Goal: Task Accomplishment & Management: Manage account settings

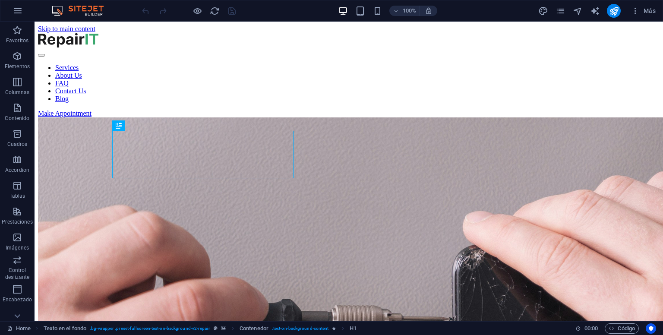
click at [86, 11] on img at bounding box center [82, 11] width 65 height 10
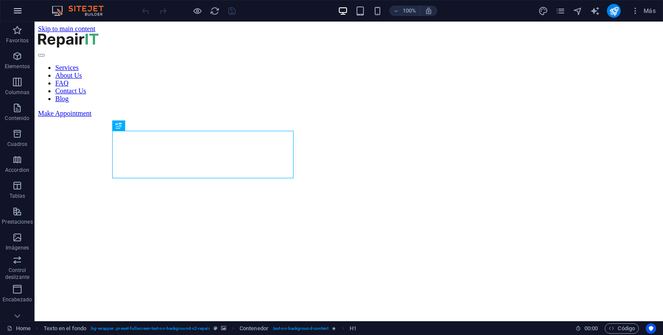
click at [23, 10] on button "button" at bounding box center [17, 10] width 21 height 21
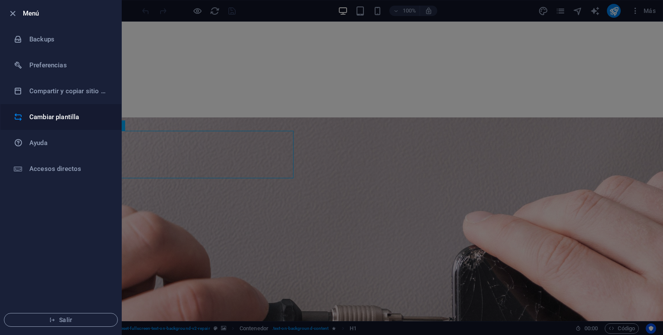
click at [66, 120] on h6 "Cambiar plantilla" at bounding box center [69, 117] width 80 height 10
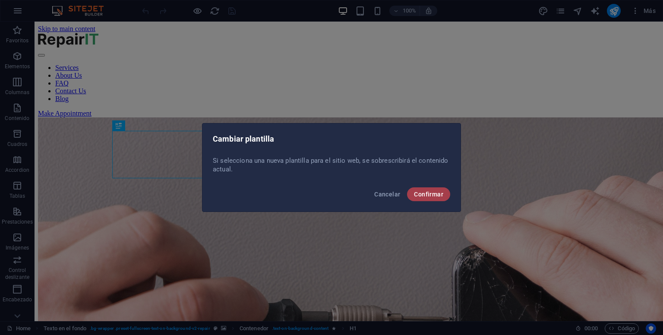
click at [424, 195] on span "Confirmar" at bounding box center [428, 194] width 29 height 7
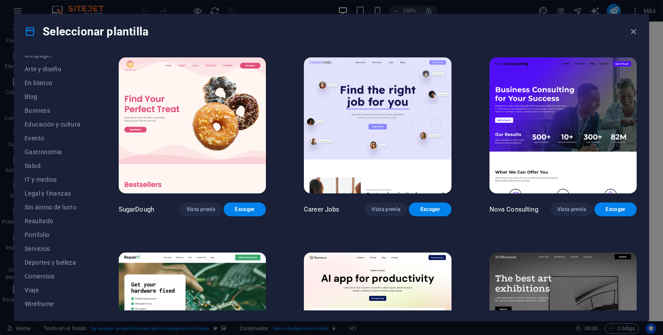
click at [566, 96] on img at bounding box center [562, 125] width 147 height 136
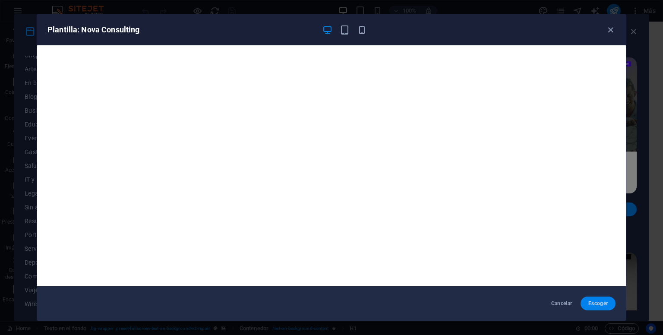
click at [596, 307] on button "Escoger" at bounding box center [597, 303] width 35 height 14
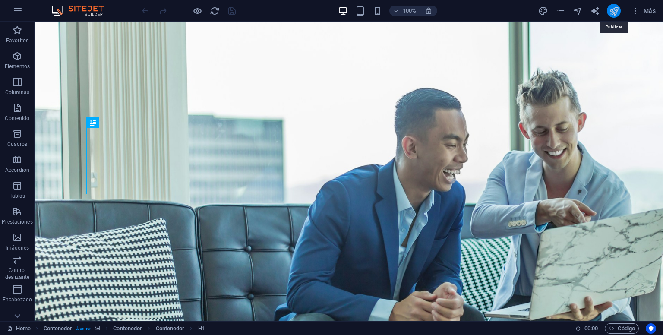
click at [614, 11] on icon "publish" at bounding box center [614, 11] width 10 height 10
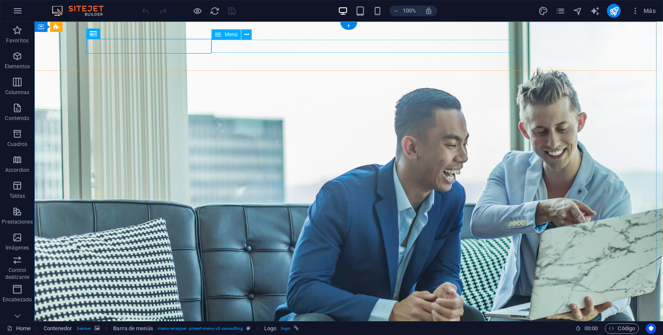
click at [223, 33] on div "Menú" at bounding box center [225, 34] width 29 height 10
click at [246, 35] on icon at bounding box center [246, 34] width 5 height 9
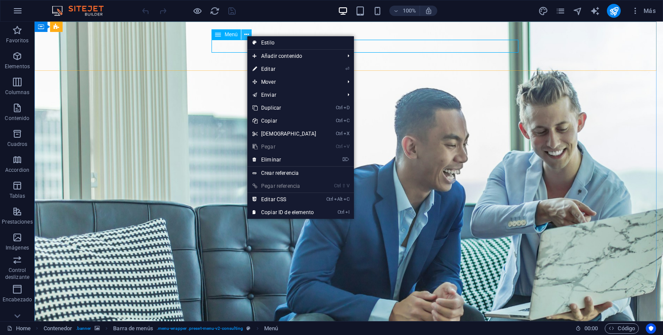
click at [246, 35] on icon at bounding box center [246, 34] width 5 height 9
drag, startPoint x: 222, startPoint y: 33, endPoint x: 34, endPoint y: 13, distance: 189.6
click at [222, 33] on div "Menú" at bounding box center [225, 34] width 29 height 10
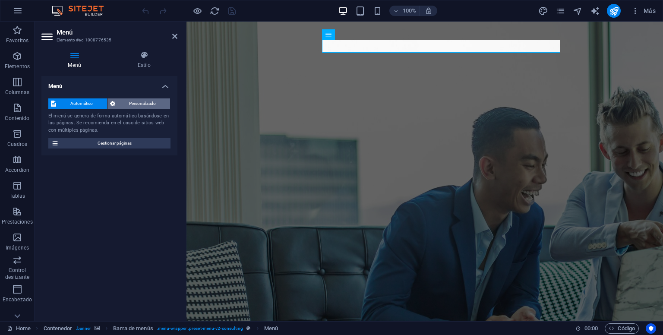
click at [145, 104] on span "Personalizado" at bounding box center [143, 103] width 50 height 10
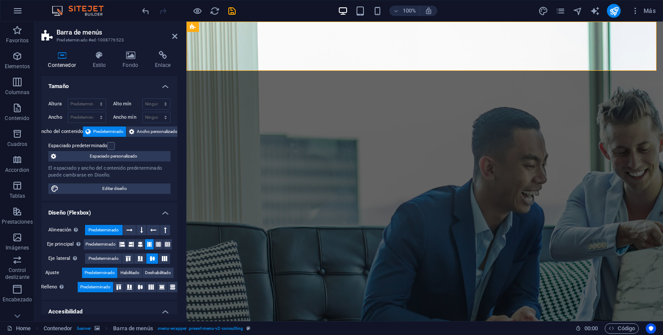
scroll to position [43, 0]
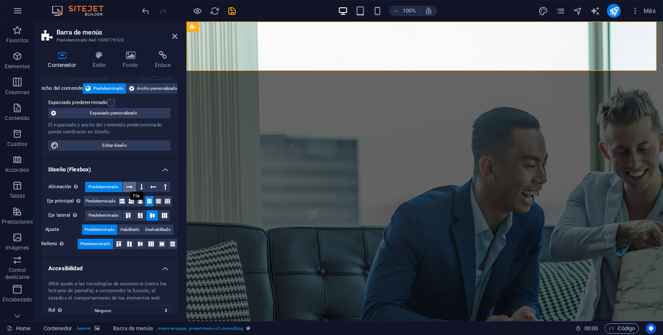
click at [128, 184] on icon at bounding box center [129, 187] width 6 height 10
click at [104, 184] on span "Predeterminado" at bounding box center [103, 187] width 30 height 10
click at [142, 186] on button at bounding box center [141, 187] width 10 height 10
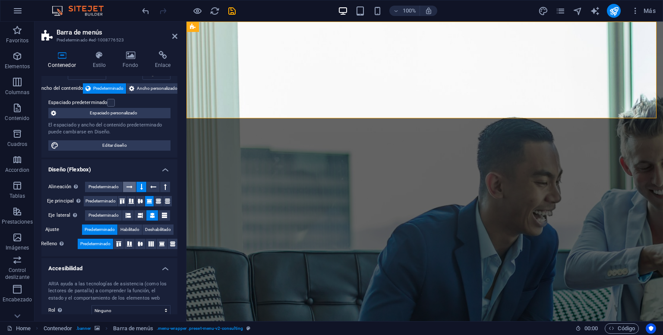
click at [126, 185] on icon at bounding box center [129, 187] width 6 height 10
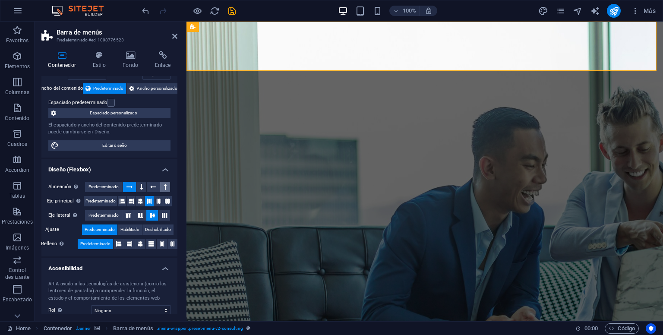
click at [165, 187] on icon at bounding box center [165, 187] width 3 height 10
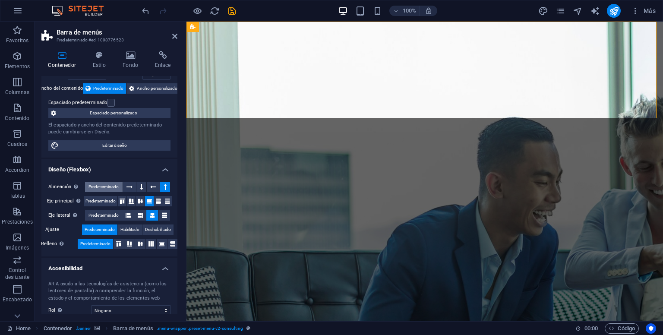
click at [107, 188] on span "Predeterminado" at bounding box center [103, 187] width 30 height 10
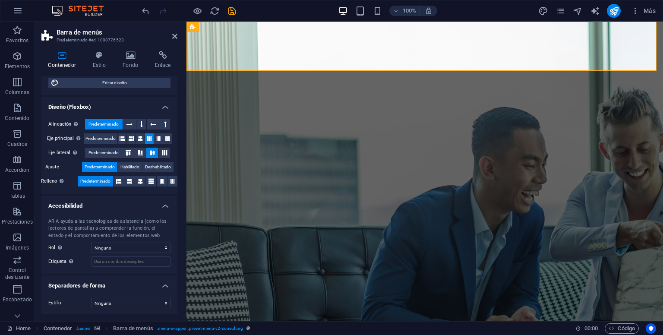
scroll to position [0, 0]
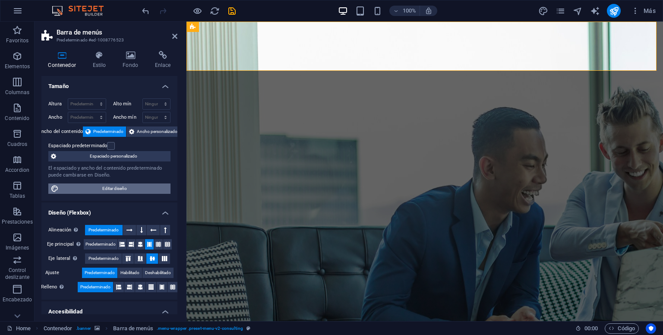
click at [113, 185] on span "Editar diseño" at bounding box center [114, 188] width 107 height 10
select select "rem"
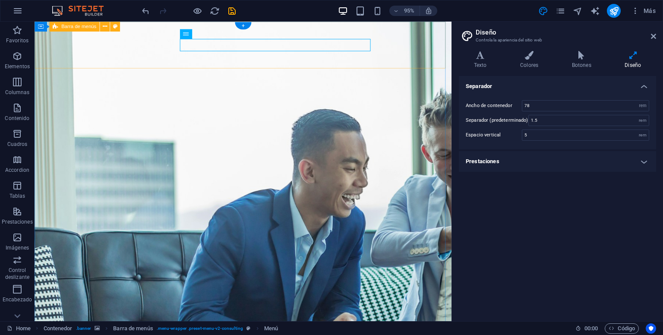
click at [537, 60] on h4 "Colores" at bounding box center [531, 60] width 52 height 18
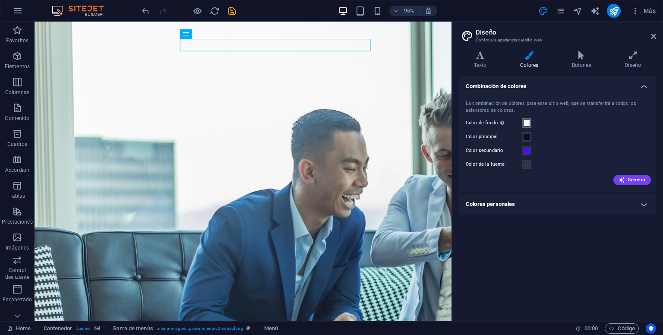
click at [527, 123] on span at bounding box center [526, 123] width 7 height 7
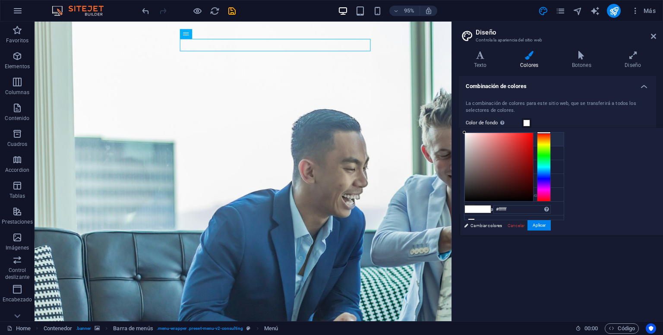
click at [491, 137] on li "Color de fondo #ffffff" at bounding box center [513, 139] width 99 height 14
click at [573, 113] on div "La combinación de colores para este sitio web, que se transferirá a todos los s…" at bounding box center [557, 107] width 183 height 14
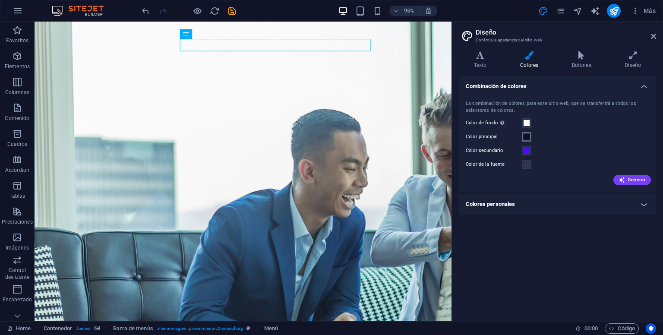
click at [528, 139] on span at bounding box center [526, 136] width 7 height 7
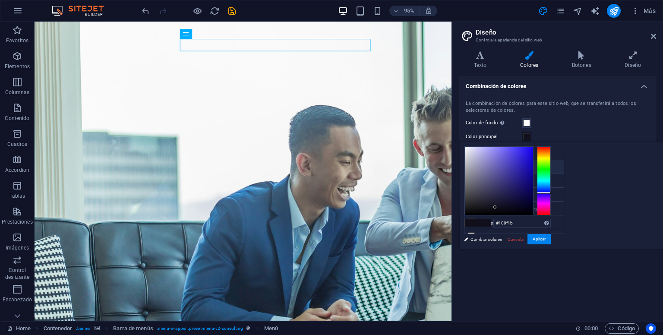
click at [498, 164] on li "Color principal #100f1b" at bounding box center [513, 167] width 99 height 14
click at [497, 169] on li "Color principal #100f1b" at bounding box center [513, 167] width 99 height 14
drag, startPoint x: 636, startPoint y: 223, endPoint x: 594, endPoint y: 223, distance: 41.9
click at [555, 223] on div "#100f1b Formatos soportados #0852ed rgb(8, 82, 237) rgba(8, 82, 237, 90%) hsv(2…" at bounding box center [507, 258] width 95 height 232
paste input "d92027"
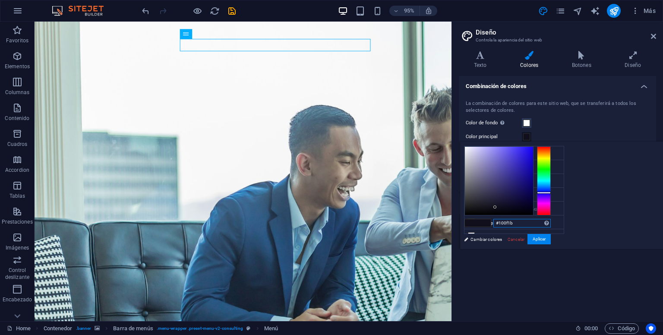
type input "#d92027"
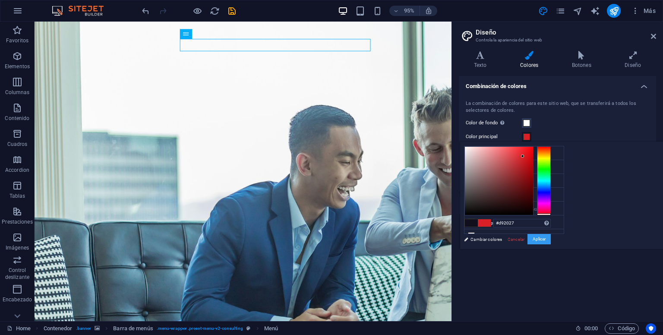
click at [551, 242] on button "Aplicar" at bounding box center [538, 239] width 23 height 10
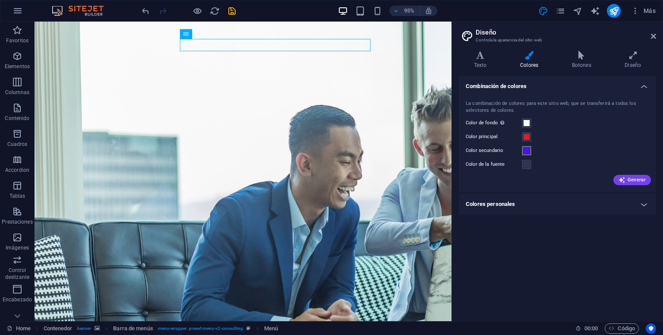
click at [526, 151] on span at bounding box center [526, 150] width 7 height 7
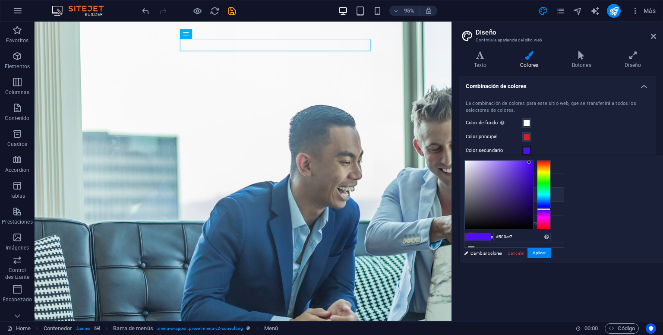
click at [509, 193] on li "Color secundario #500ef7" at bounding box center [513, 195] width 99 height 14
drag, startPoint x: 630, startPoint y: 236, endPoint x: 545, endPoint y: 235, distance: 85.0
click at [545, 235] on div "less Color de fondo #ffffff Color principal #d92027 Color secundario #500ef7 Co…" at bounding box center [561, 208] width 203 height 107
paste input "0077c2"
type input "#0077c2"
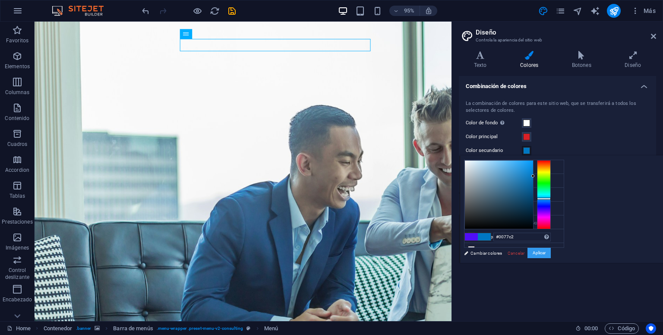
click at [551, 248] on button "Aplicar" at bounding box center [538, 253] width 23 height 10
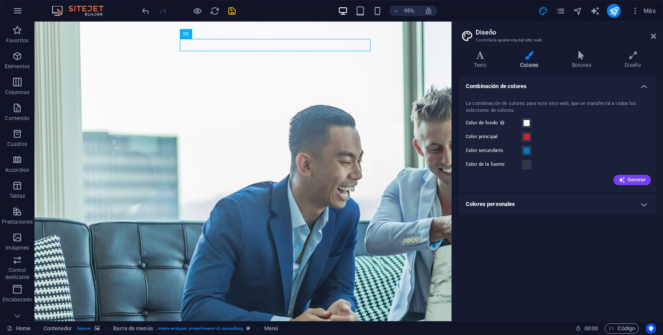
click at [596, 201] on h4 "Colores personales" at bounding box center [557, 204] width 197 height 21
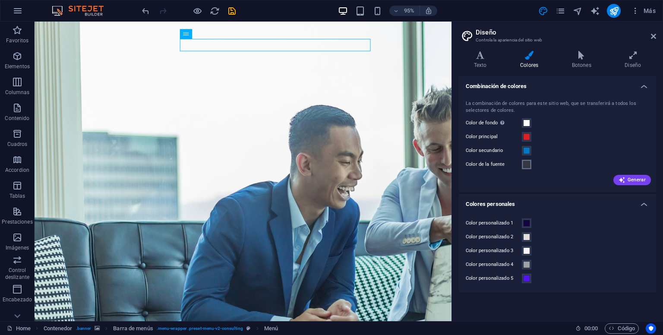
click at [526, 165] on span at bounding box center [526, 164] width 7 height 7
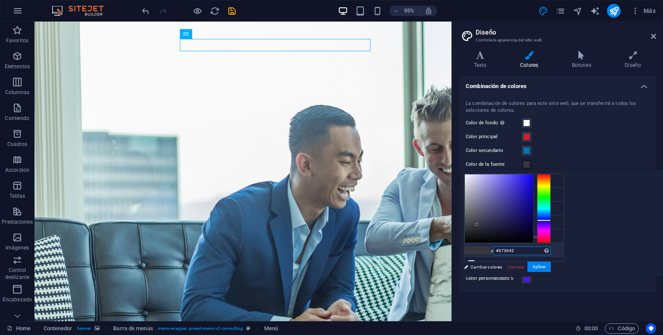
drag, startPoint x: 638, startPoint y: 249, endPoint x: 508, endPoint y: 243, distance: 129.6
click at [508, 242] on div "less Color de fondo #ffffff Color principal #d92027 Color secundario #0077c2 Co…" at bounding box center [561, 222] width 203 height 107
paste input "33333"
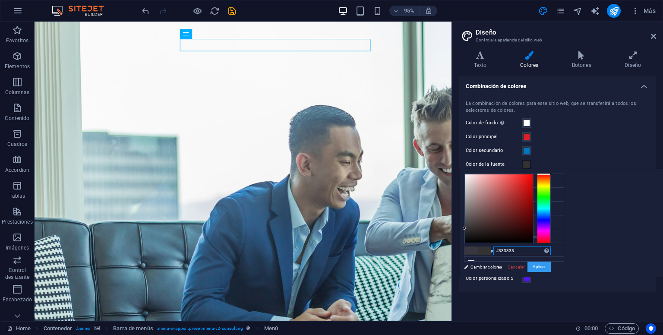
type input "#333333"
click at [551, 266] on button "Aplicar" at bounding box center [538, 266] width 23 height 10
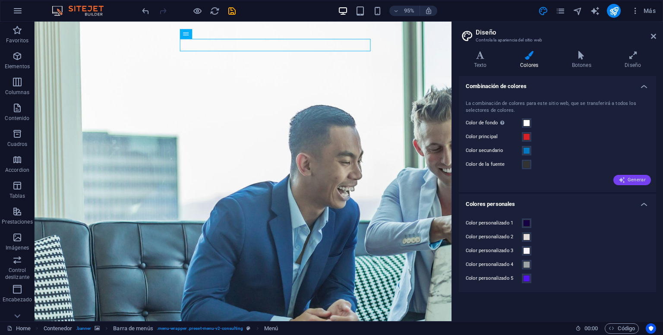
click at [629, 179] on span "Generar" at bounding box center [631, 179] width 27 height 7
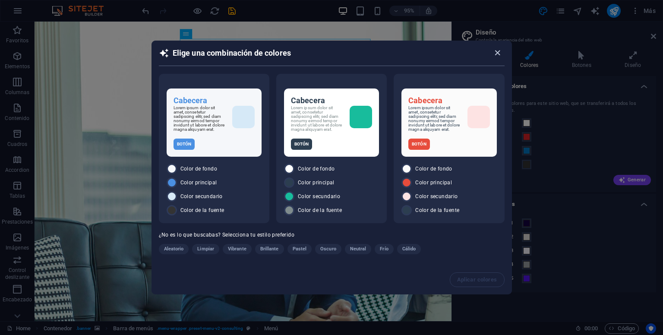
click at [502, 51] on span "button" at bounding box center [499, 53] width 10 height 10
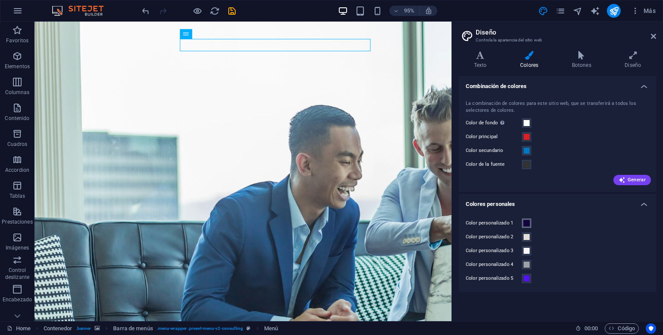
click at [526, 222] on span at bounding box center [526, 223] width 7 height 7
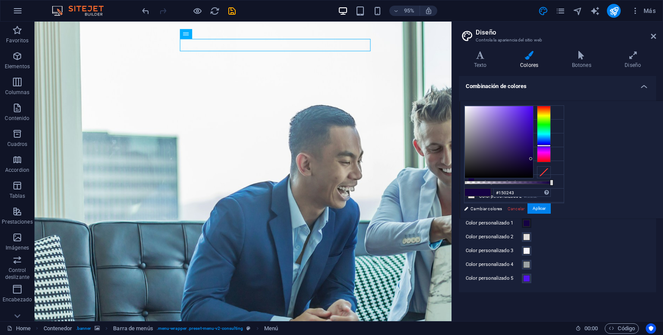
click at [525, 222] on span at bounding box center [526, 223] width 7 height 7
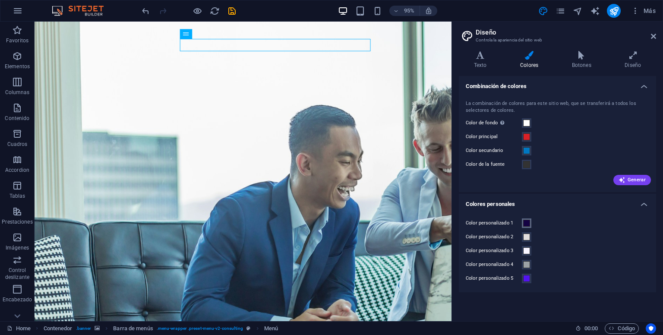
click at [528, 223] on span at bounding box center [526, 223] width 7 height 7
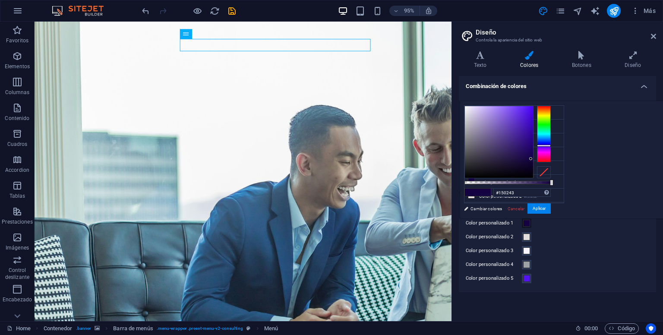
click at [528, 223] on span at bounding box center [526, 223] width 7 height 7
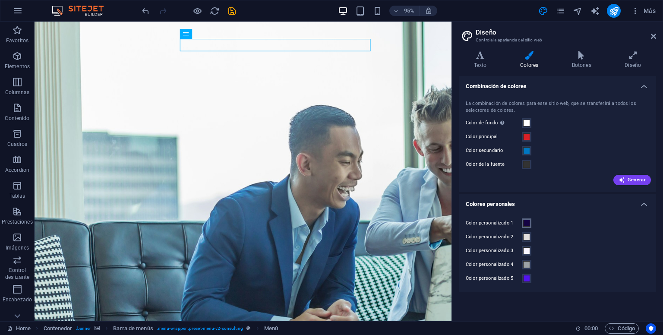
click at [528, 223] on span at bounding box center [526, 223] width 7 height 7
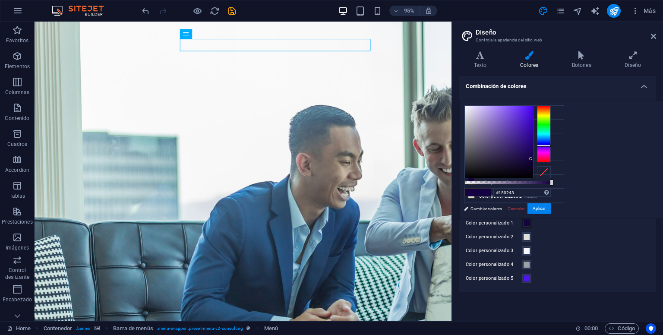
click at [528, 223] on span at bounding box center [526, 223] width 7 height 7
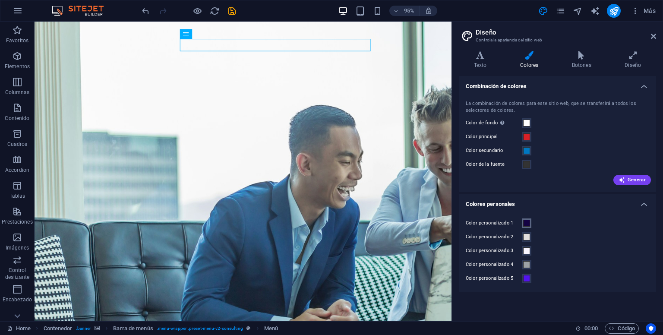
click at [528, 223] on span at bounding box center [526, 223] width 7 height 7
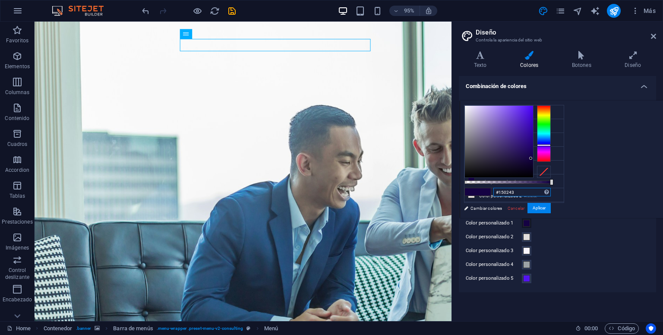
drag, startPoint x: 628, startPoint y: 191, endPoint x: 568, endPoint y: 185, distance: 60.3
click at [555, 185] on div "#150243 Formatos soportados #0852ed rgb(8, 82, 237) rgba(8, 82, 237, 90%) hsv(2…" at bounding box center [507, 222] width 95 height 242
paste input "d92027"
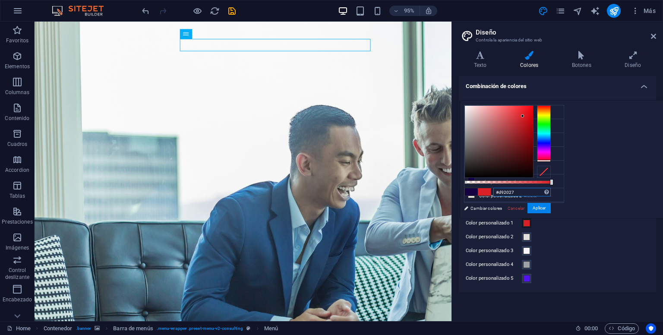
type input "#d92027"
click at [551, 208] on button "Aplicar" at bounding box center [538, 208] width 23 height 10
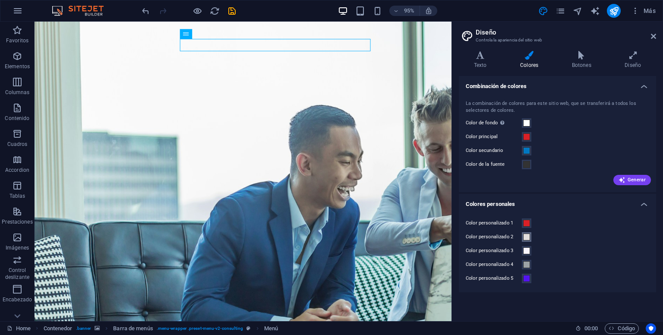
click at [529, 239] on span at bounding box center [526, 236] width 7 height 7
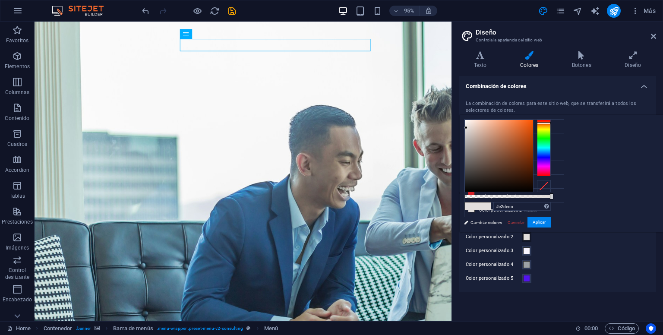
click at [494, 237] on label "Color personalizado 2" at bounding box center [494, 237] width 56 height 10
click at [522, 237] on button "Color personalizado 2" at bounding box center [526, 236] width 9 height 9
drag, startPoint x: 630, startPoint y: 205, endPoint x: 566, endPoint y: 198, distance: 64.7
click at [566, 198] on div "less Color de fondo #ffffff Color principal #d92027 Color secundario #0077c2 Co…" at bounding box center [561, 173] width 203 height 117
paste input "a12a6d"
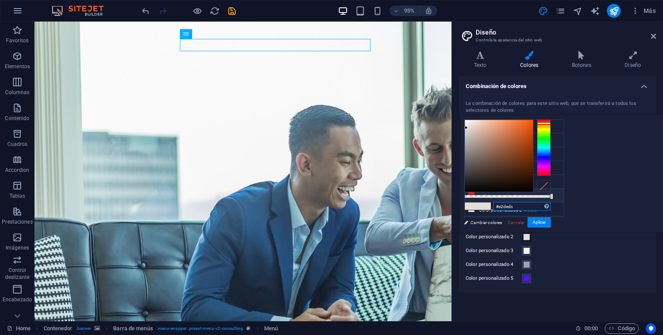
type input "#a12a6d"
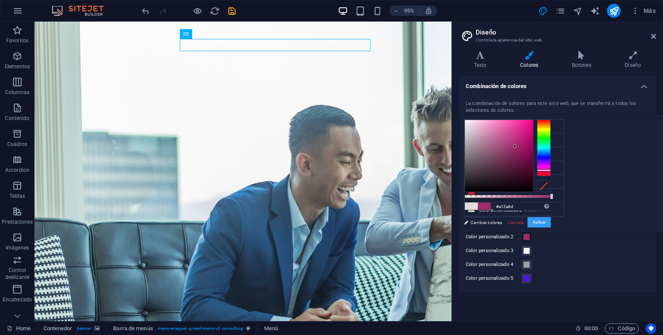
click at [551, 222] on button "Aplicar" at bounding box center [538, 222] width 23 height 10
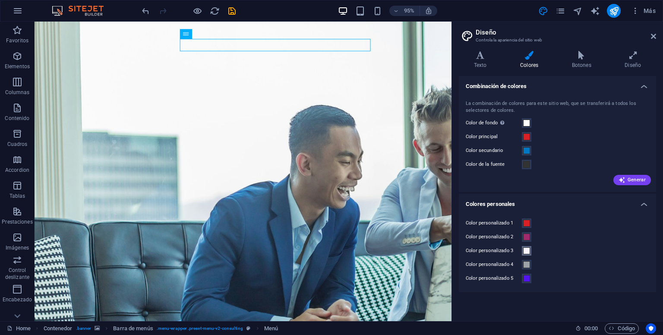
click at [526, 249] on span at bounding box center [526, 250] width 7 height 7
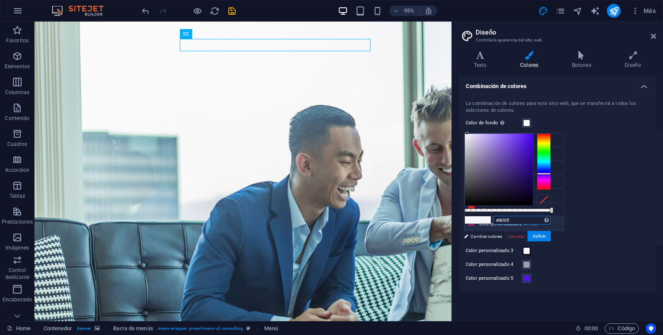
drag, startPoint x: 621, startPoint y: 220, endPoint x: 560, endPoint y: 217, distance: 61.3
click at [560, 217] on div "less Color de fondo #ffffff Color principal #d92027 Color secundario #0077c2 Co…" at bounding box center [561, 187] width 203 height 117
click at [551, 219] on input "#f8f5ff" at bounding box center [521, 220] width 57 height 9
click at [551, 220] on input "#f8f5ff" at bounding box center [521, 220] width 57 height 9
drag, startPoint x: 627, startPoint y: 220, endPoint x: 602, endPoint y: 220, distance: 25.0
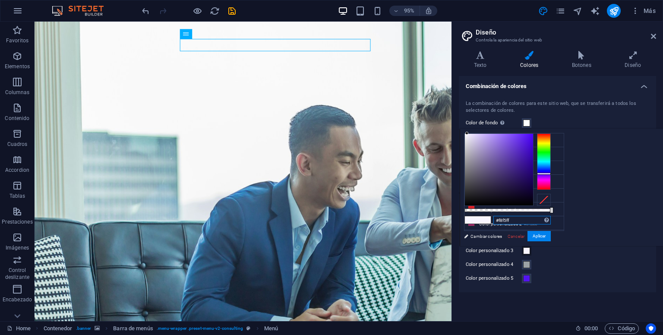
click at [551, 220] on input "#f8f5ff" at bounding box center [521, 220] width 57 height 9
paste input "#0077c2"
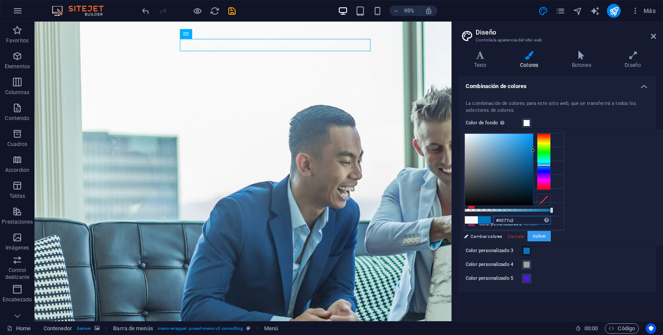
type input "#0077c2"
click at [551, 239] on button "Aplicar" at bounding box center [538, 236] width 23 height 10
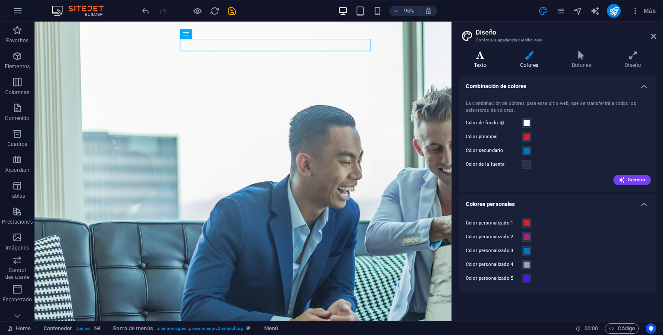
click at [480, 57] on icon at bounding box center [480, 55] width 43 height 9
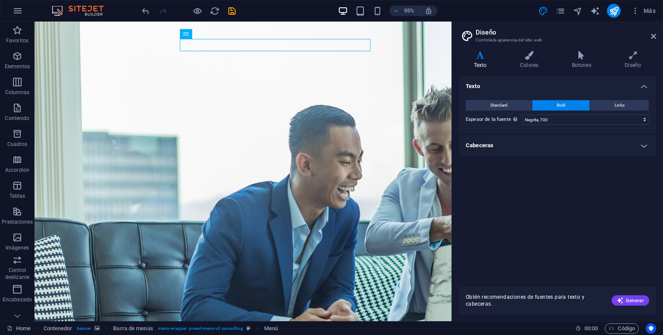
click at [572, 109] on button "Bold" at bounding box center [560, 105] width 57 height 10
click at [580, 119] on select "Fino, 100 Extra delgado, 200 Delgado, 300 Normal, 400 Medio, 500 Seminegrita, 6…" at bounding box center [585, 119] width 127 height 10
select select "800"
click at [522, 114] on select "Fino, 100 Extra delgado, 200 Delgado, 300 Normal, 400 Medio, 500 Seminegrita, 6…" at bounding box center [585, 119] width 127 height 10
click at [517, 108] on link "Gestionar fuentes" at bounding box center [540, 104] width 56 height 11
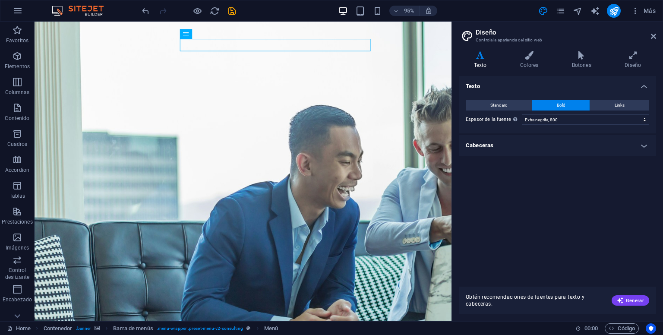
click at [493, 107] on div "Home Favoritos Elementos Columnas Contenido Cuadros Accordion Tablas Prestacion…" at bounding box center [331, 171] width 663 height 299
click at [492, 104] on div "Home Favoritos Elementos Columnas Contenido Cuadros Accordion Tablas Prestacion…" at bounding box center [331, 171] width 663 height 299
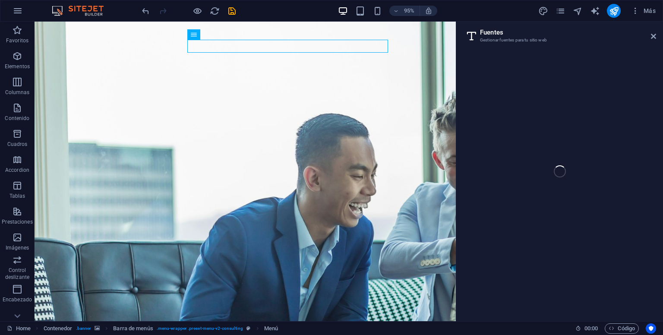
select select "popularity"
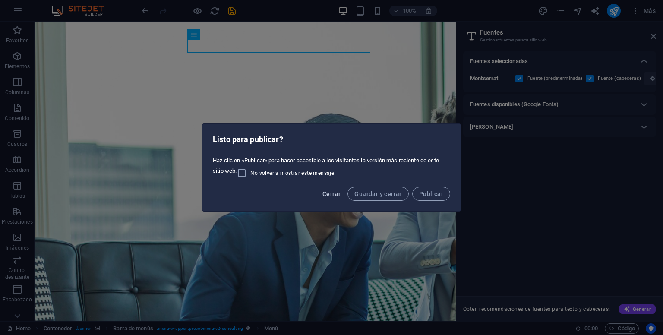
click at [332, 196] on span "Cerrar" at bounding box center [331, 193] width 18 height 7
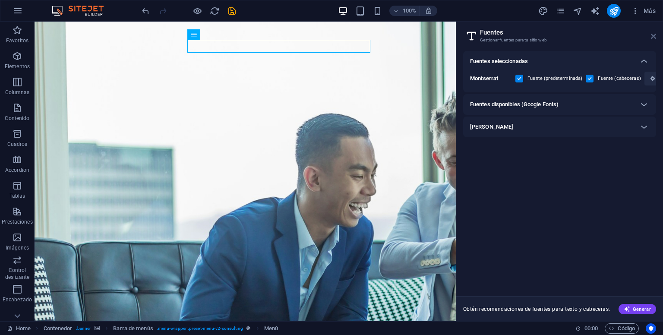
click at [655, 38] on icon at bounding box center [653, 36] width 5 height 7
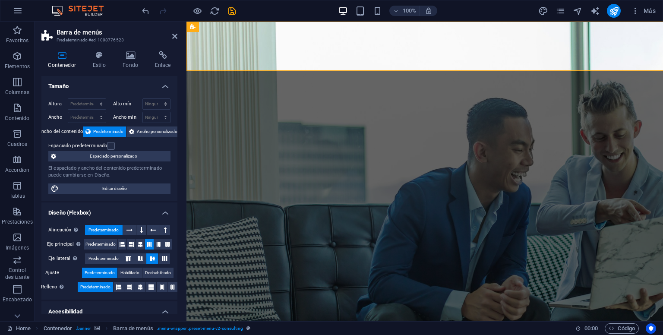
click at [63, 47] on div "Contenedor Estilo Fondo Enlace Tamaño Altura Predeterminado px rem % vh vw Alto…" at bounding box center [110, 182] width 150 height 277
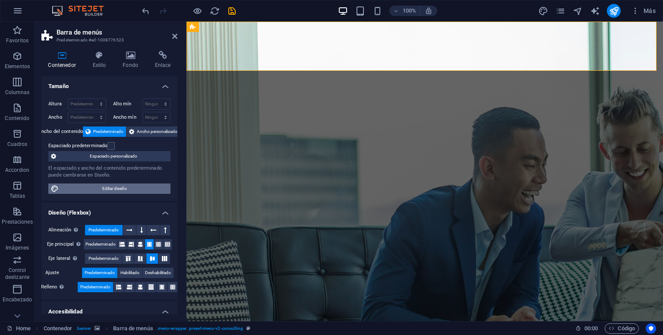
click at [120, 189] on span "Editar diseño" at bounding box center [114, 188] width 107 height 10
select select "800"
select select "rem"
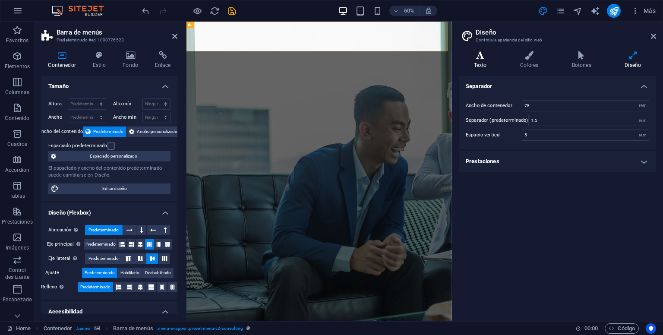
click at [482, 63] on h4 "Texto" at bounding box center [482, 60] width 46 height 18
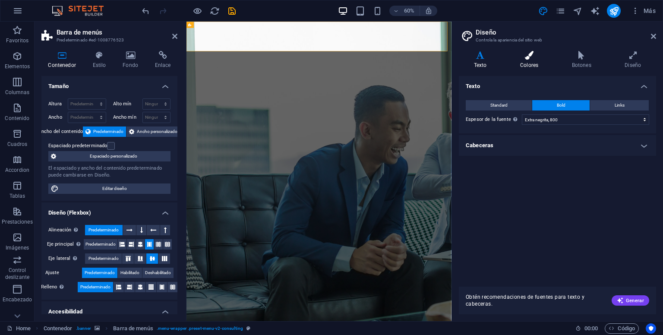
click at [526, 59] on icon at bounding box center [529, 55] width 48 height 9
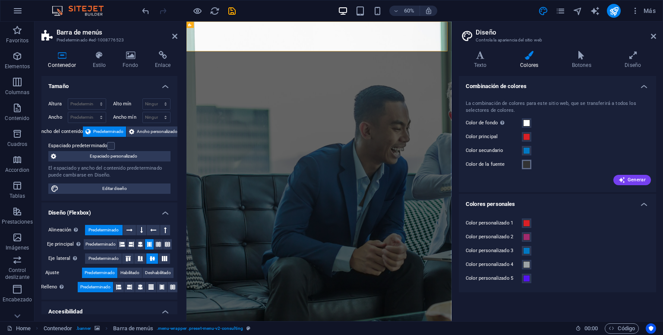
click at [525, 165] on span at bounding box center [526, 164] width 7 height 7
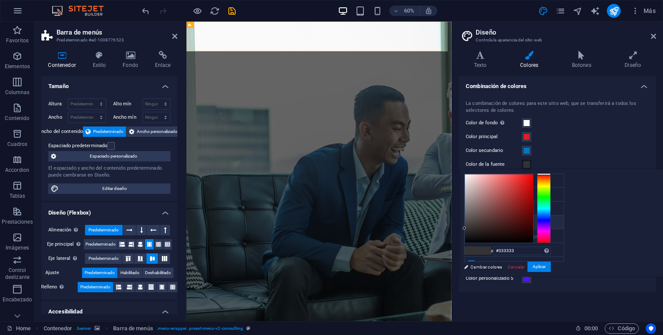
click at [506, 221] on li "Color de la fuente #333333" at bounding box center [513, 222] width 99 height 14
drag, startPoint x: 628, startPoint y: 249, endPoint x: 559, endPoint y: 253, distance: 68.7
click at [559, 253] on div "less Color de fondo #ffffff Color principal #d92027 Color secundario #0077c2 Co…" at bounding box center [561, 222] width 203 height 107
paste input "#f4f4f4"
type input "#f4f4f4"
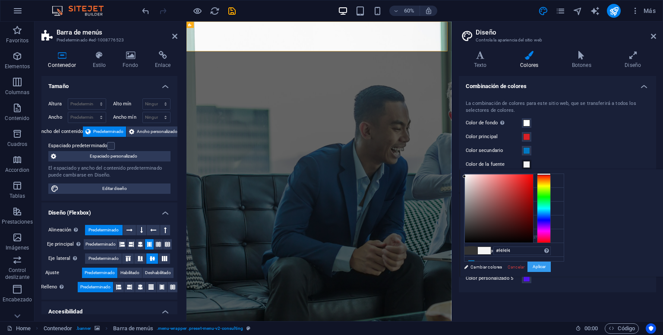
click at [551, 265] on button "Aplicar" at bounding box center [538, 266] width 23 height 10
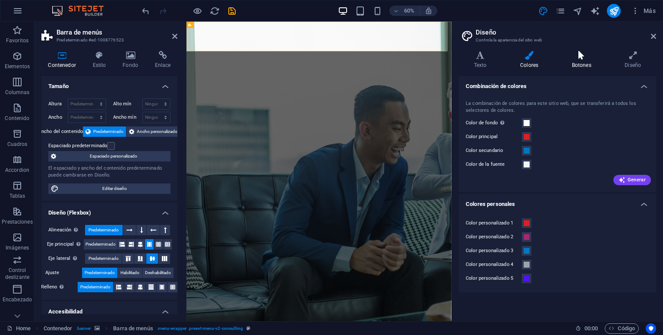
click at [582, 52] on icon at bounding box center [582, 55] width 50 height 9
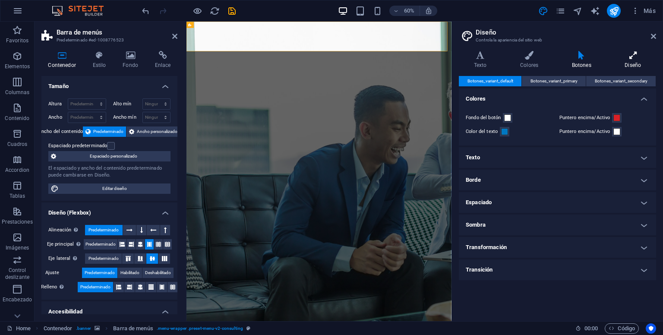
click at [627, 56] on icon at bounding box center [633, 55] width 46 height 9
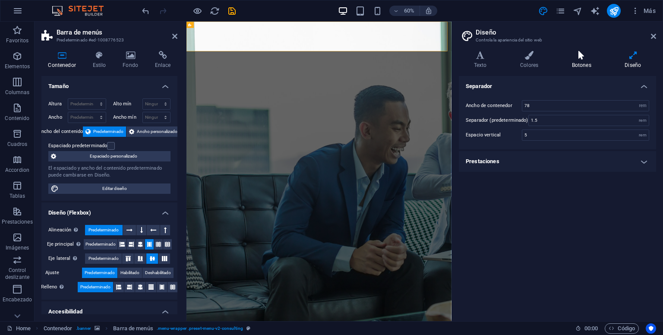
click at [587, 61] on h4 "Botones" at bounding box center [583, 60] width 53 height 18
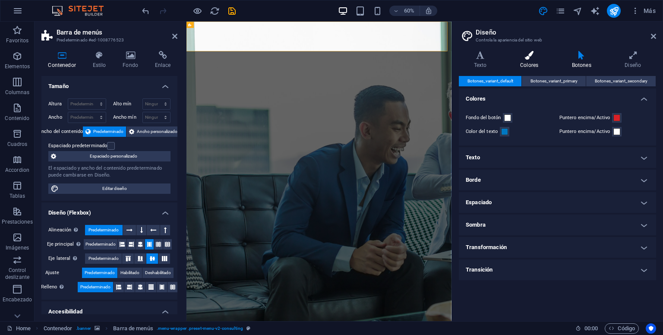
click at [529, 64] on h4 "Colores" at bounding box center [531, 60] width 52 height 18
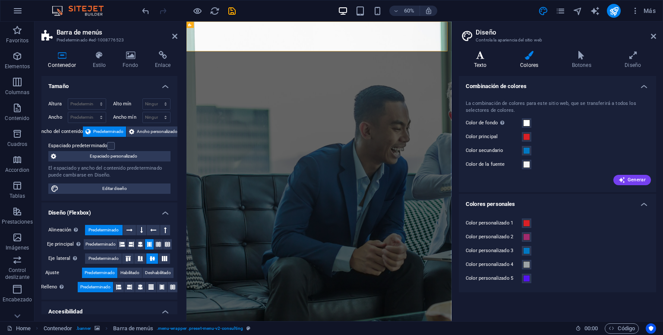
click at [482, 64] on h4 "Texto" at bounding box center [482, 60] width 46 height 18
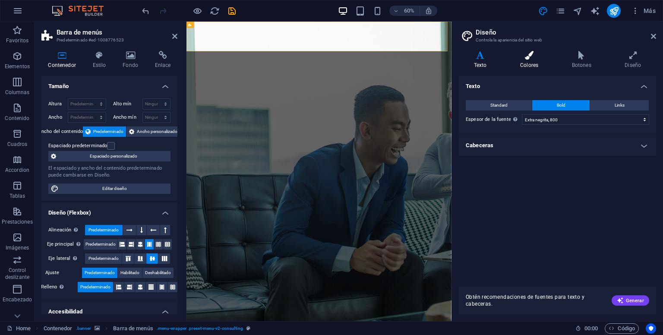
click at [514, 65] on h4 "Colores" at bounding box center [531, 60] width 52 height 18
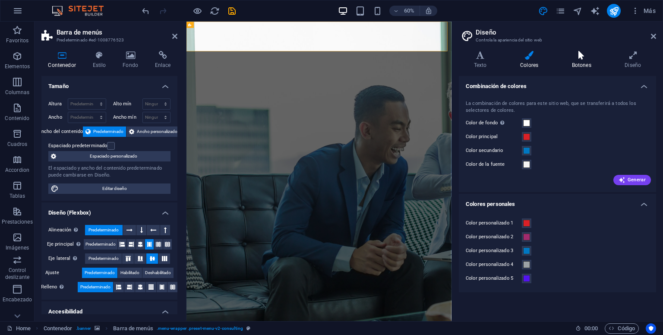
click at [576, 59] on icon at bounding box center [582, 55] width 50 height 9
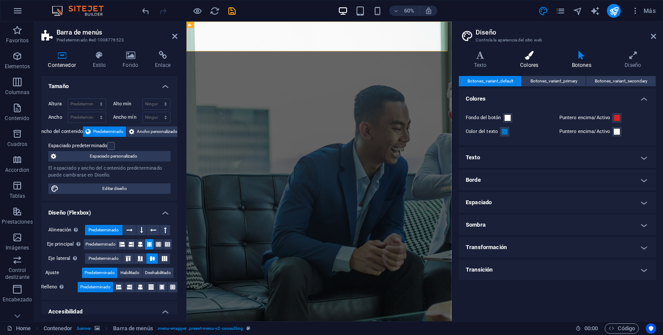
click at [530, 57] on icon at bounding box center [529, 55] width 48 height 9
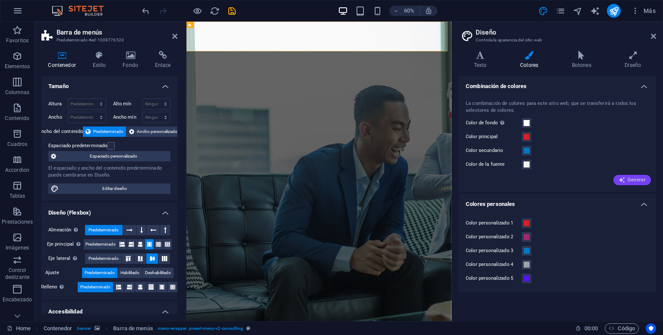
click at [632, 179] on span "Generar" at bounding box center [631, 179] width 27 height 7
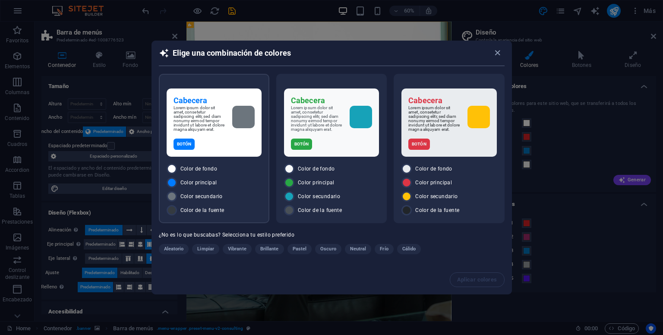
click at [214, 132] on div "Cabecera Lorem ipsum dolor sit amet, consetetur sadipscing elitr, sed diam nonu…" at bounding box center [214, 122] width 95 height 68
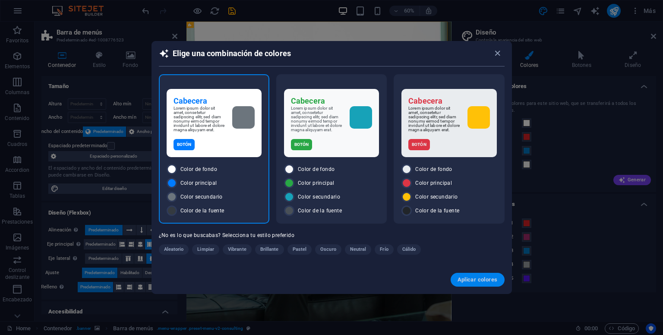
click at [478, 280] on span "Aplicar colores" at bounding box center [477, 279] width 40 height 7
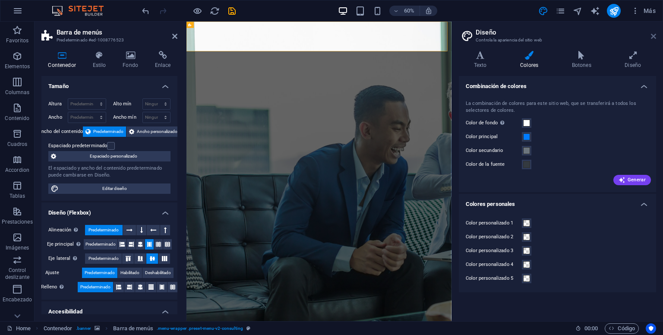
click at [652, 35] on icon at bounding box center [653, 36] width 5 height 7
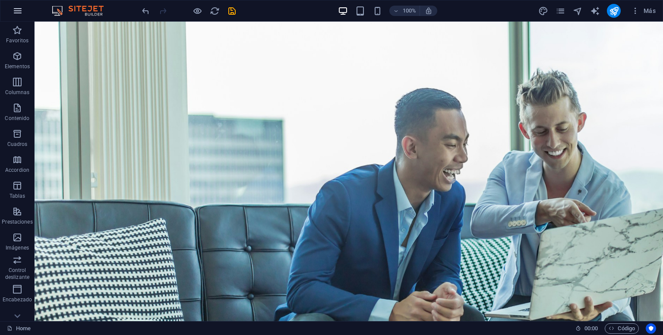
click at [13, 9] on button "button" at bounding box center [17, 10] width 21 height 21
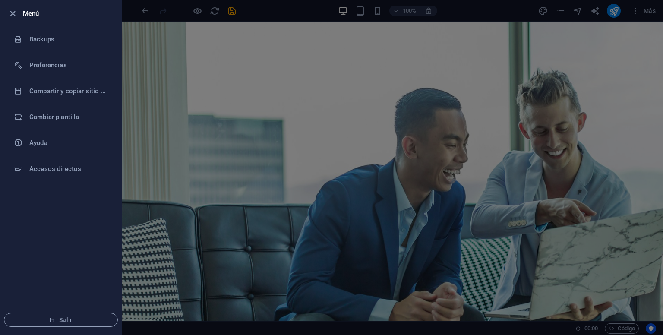
click at [176, 64] on div at bounding box center [331, 167] width 663 height 335
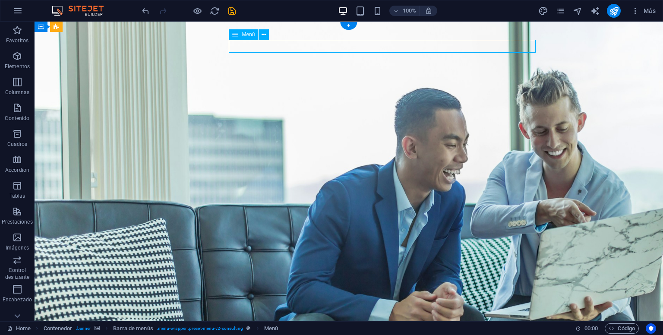
select select "1"
select select
select select "2"
select select
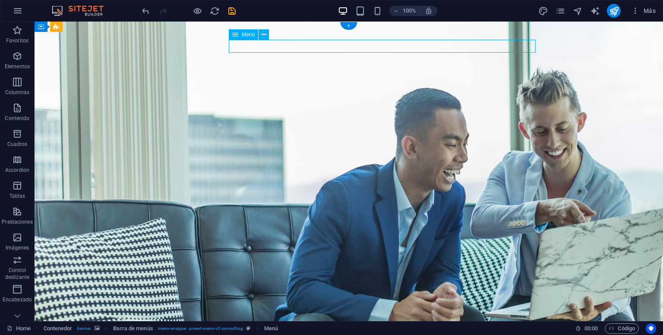
select select "3"
select select
select select "4"
select select
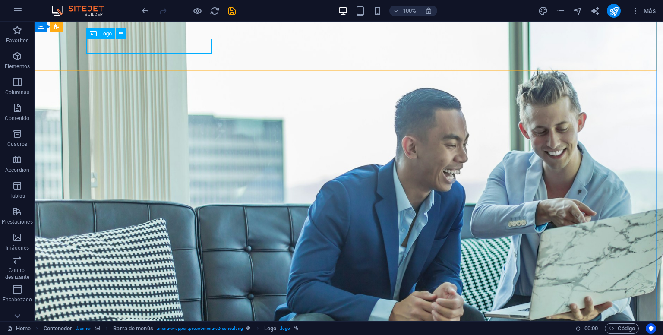
click at [96, 34] on icon at bounding box center [93, 33] width 7 height 10
click at [121, 34] on icon at bounding box center [121, 33] width 5 height 9
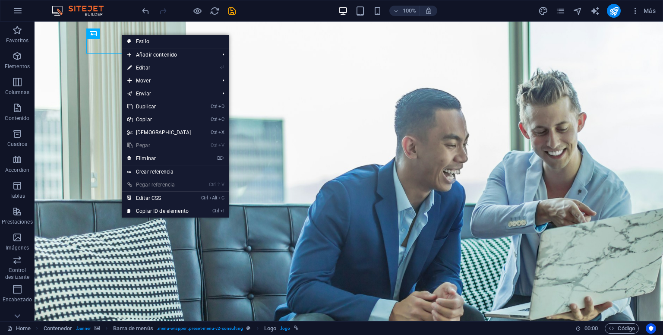
click at [151, 66] on link "⏎ Editar" at bounding box center [159, 67] width 74 height 13
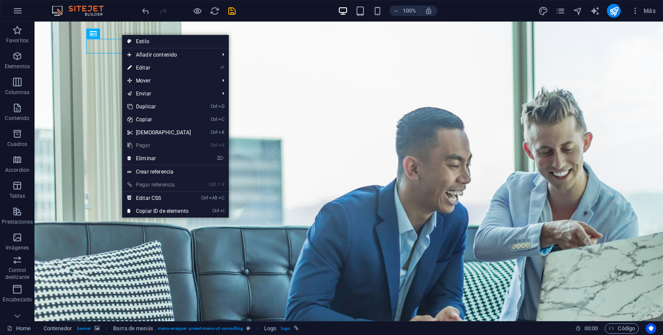
select select "px"
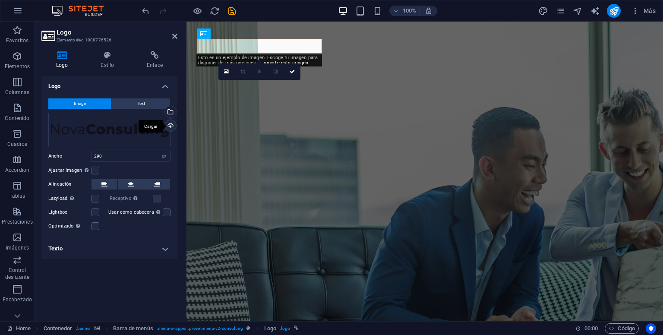
click at [169, 128] on div "Cargar" at bounding box center [169, 126] width 13 height 13
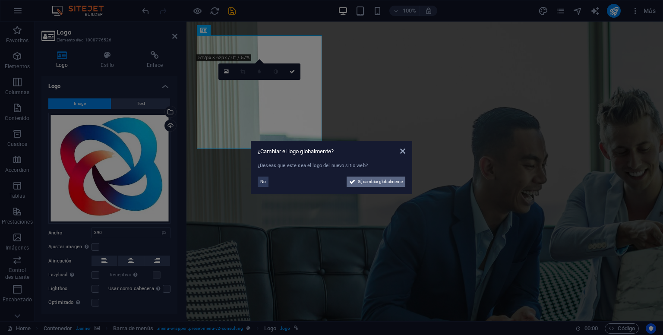
click at [376, 183] on span "Sí, cambiar globalmente" at bounding box center [380, 181] width 45 height 10
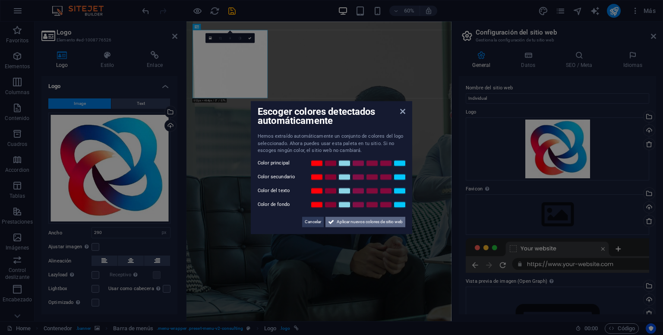
click at [372, 221] on span "Aplicar nuevos colores de sitio web" at bounding box center [370, 222] width 66 height 10
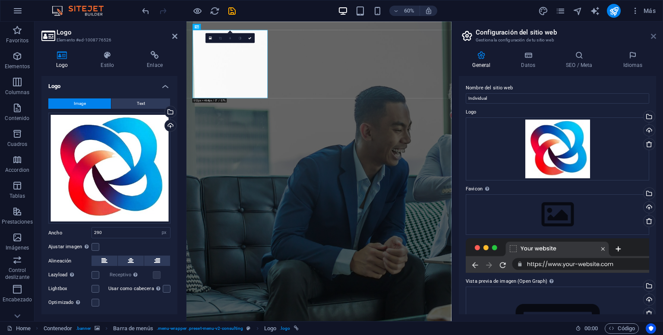
click at [651, 34] on icon at bounding box center [653, 36] width 5 height 7
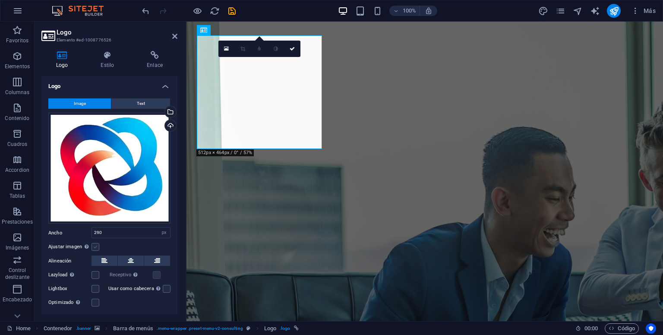
click at [93, 246] on label at bounding box center [95, 247] width 8 height 8
click at [0, 0] on input "Ajustar imagen Ajustar imagen automáticamente a un ancho y alto fijo" at bounding box center [0, 0] width 0 height 0
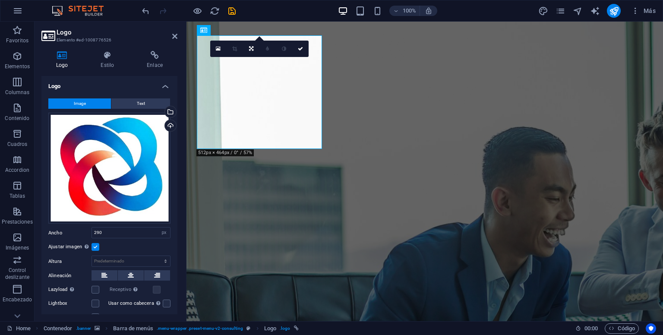
click at [95, 246] on label at bounding box center [95, 247] width 8 height 8
click at [0, 0] on input "Ajustar imagen Ajustar imagen automáticamente a un ancho y alto fijo" at bounding box center [0, 0] width 0 height 0
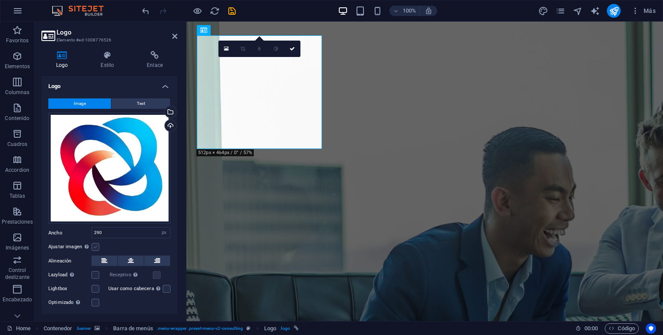
click at [95, 246] on label at bounding box center [95, 247] width 8 height 8
click at [0, 0] on input "Ajustar imagen Ajustar imagen automáticamente a un ancho y alto fijo" at bounding box center [0, 0] width 0 height 0
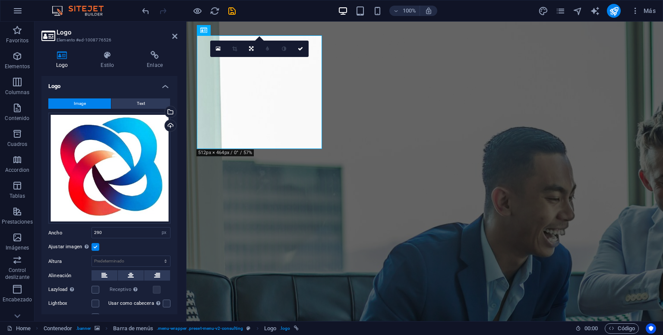
click at [95, 246] on label at bounding box center [95, 247] width 8 height 8
click at [0, 0] on input "Ajustar imagen Ajustar imagen automáticamente a un ancho y alto fijo" at bounding box center [0, 0] width 0 height 0
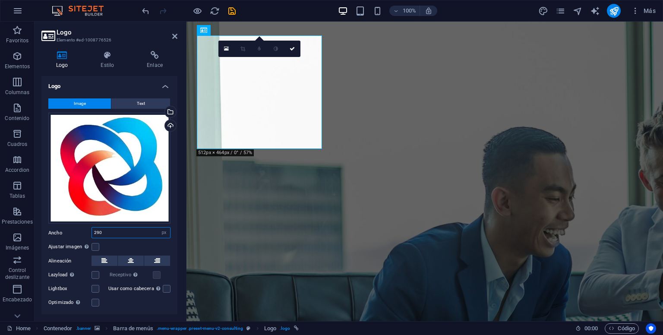
click at [121, 233] on input "290" at bounding box center [131, 232] width 78 height 10
drag, startPoint x: 127, startPoint y: 230, endPoint x: 84, endPoint y: 232, distance: 43.2
click at [84, 232] on div "Ancho 290 Predeterminado automático px rem % em vh vw" at bounding box center [109, 232] width 122 height 11
type input "100"
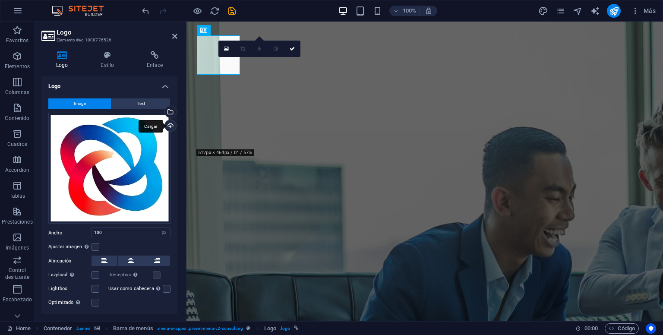
click at [166, 126] on div "Cargar" at bounding box center [169, 126] width 13 height 13
click at [172, 125] on div "Cargar" at bounding box center [169, 126] width 13 height 13
click at [171, 125] on div "Cargar" at bounding box center [169, 126] width 13 height 13
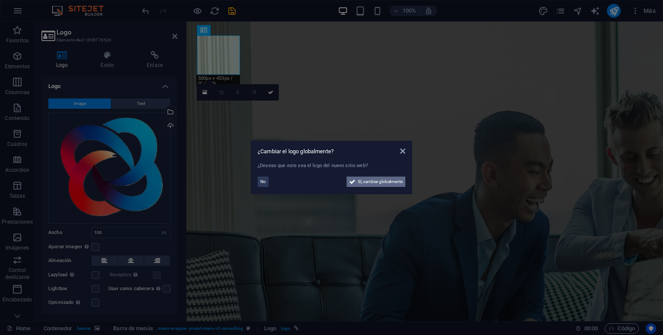
click at [385, 183] on span "Sí, cambiar globalmente" at bounding box center [380, 181] width 45 height 10
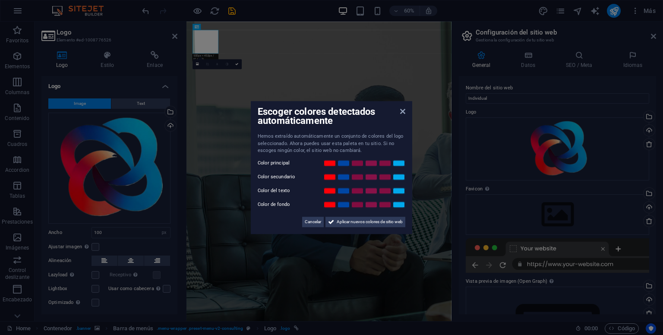
click at [286, 176] on label "Color secundario" at bounding box center [284, 177] width 52 height 10
click at [288, 191] on label "Color del texto" at bounding box center [284, 191] width 52 height 10
click at [352, 226] on span "Aplicar nuevos colores de sitio web" at bounding box center [370, 222] width 66 height 10
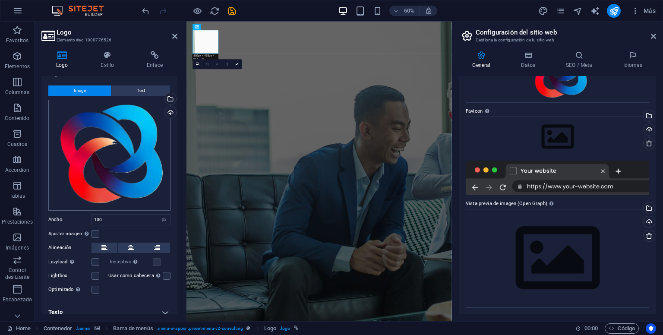
scroll to position [19, 0]
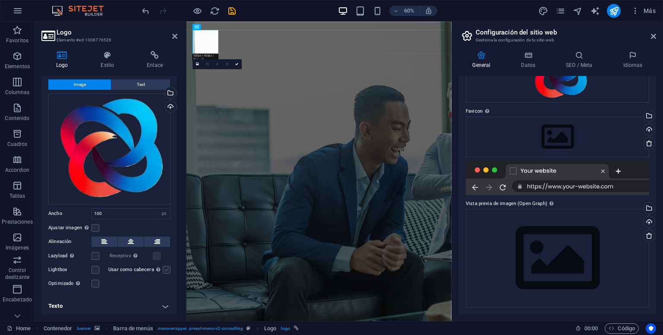
click at [164, 271] on label at bounding box center [167, 270] width 8 height 8
click at [0, 0] on input "Usar como cabecera La imagen se ajustará en una etiqueta de cabecera H1. Result…" at bounding box center [0, 0] width 0 height 0
click at [164, 269] on label at bounding box center [167, 270] width 8 height 8
click at [0, 0] on input "Usar como cabecera La imagen se ajustará en una etiqueta de cabecera H1. Result…" at bounding box center [0, 0] width 0 height 0
click at [164, 269] on label at bounding box center [167, 270] width 8 height 8
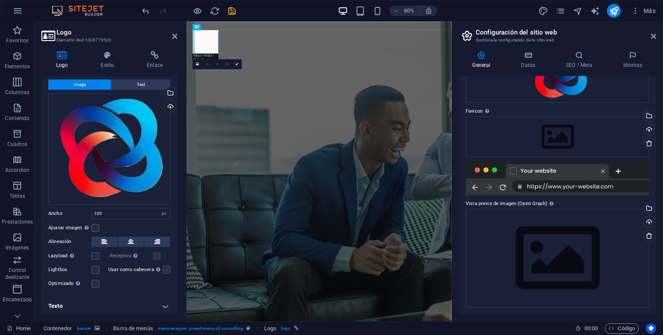
click at [0, 0] on input "Usar como cabecera La imagen se ajustará en una etiqueta de cabecera H1. Result…" at bounding box center [0, 0] width 0 height 0
click at [164, 269] on label at bounding box center [167, 270] width 8 height 8
click at [0, 0] on input "Usar como cabecera La imagen se ajustará en una etiqueta de cabecera H1. Result…" at bounding box center [0, 0] width 0 height 0
click at [97, 270] on label at bounding box center [95, 270] width 8 height 8
click at [0, 0] on input "Lightbox" at bounding box center [0, 0] width 0 height 0
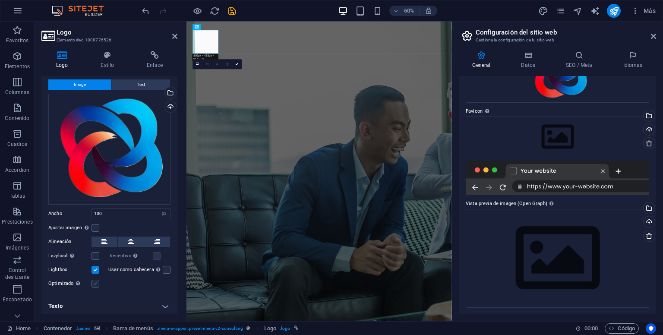
click at [93, 283] on label at bounding box center [95, 284] width 8 height 8
click at [0, 0] on input "Optimizado Las imágenes se comprimen para así mejorar la velocidad de las págin…" at bounding box center [0, 0] width 0 height 0
click at [102, 283] on div "Optimizado Las imágenes se comprimen para así mejorar la velocidad de las págin…" at bounding box center [109, 283] width 122 height 10
click at [96, 281] on label at bounding box center [95, 284] width 8 height 8
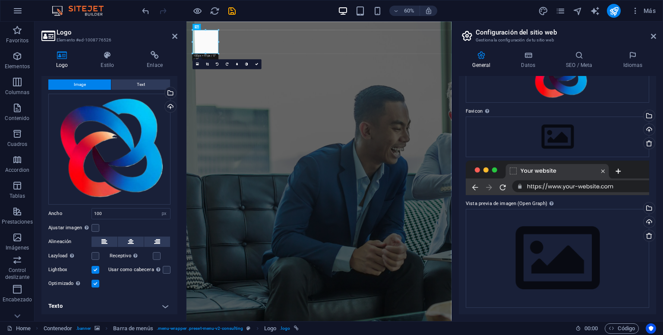
click at [0, 0] on input "Optimizado Las imágenes se comprimen para así mejorar la velocidad de las págin…" at bounding box center [0, 0] width 0 height 0
click at [96, 281] on label at bounding box center [95, 284] width 8 height 8
click at [0, 0] on input "Optimizado Las imágenes se comprimen para así mejorar la velocidad de las págin…" at bounding box center [0, 0] width 0 height 0
click at [96, 281] on label at bounding box center [95, 284] width 8 height 8
click at [0, 0] on input "Optimizado Las imágenes se comprimen para así mejorar la velocidad de las págin…" at bounding box center [0, 0] width 0 height 0
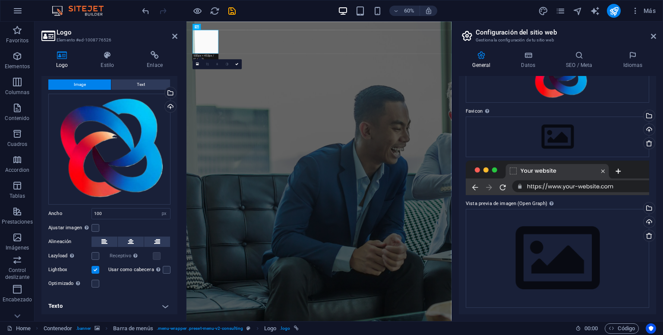
click at [163, 300] on h4 "Texto" at bounding box center [109, 306] width 136 height 21
click at [165, 302] on h4 "Texto" at bounding box center [109, 304] width 136 height 16
click at [165, 302] on h4 "Texto" at bounding box center [109, 306] width 136 height 21
drag, startPoint x: 175, startPoint y: 251, endPoint x: 173, endPoint y: 266, distance: 14.8
click at [176, 277] on div "Logo Image Text Arrastra archivos aquí, haz clic para escoger archivos o selecc…" at bounding box center [109, 195] width 136 height 238
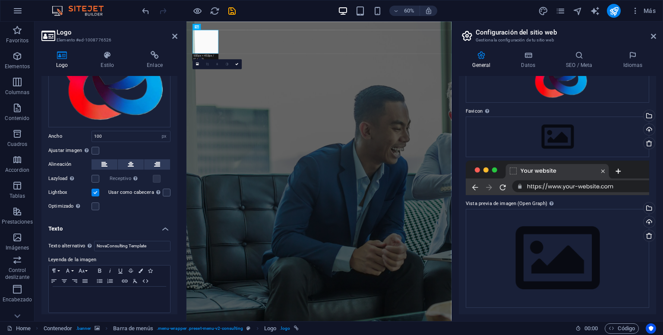
scroll to position [100, 0]
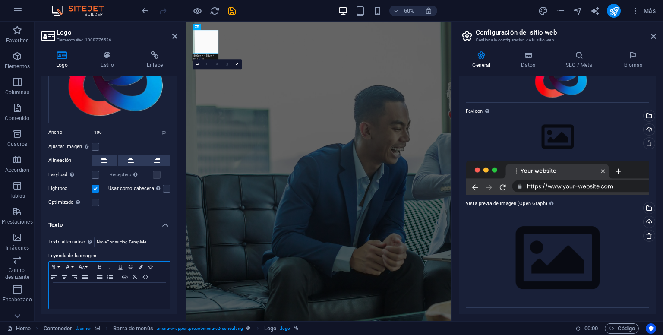
click at [117, 287] on p at bounding box center [109, 291] width 113 height 8
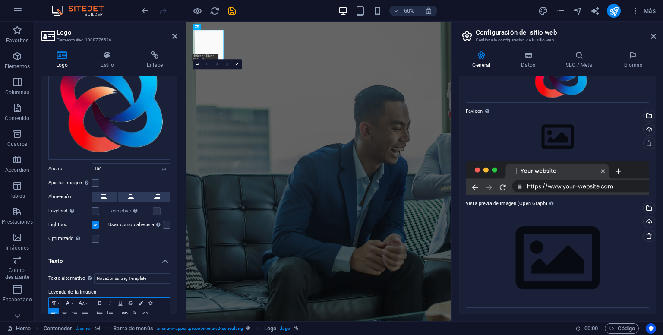
scroll to position [0, 0]
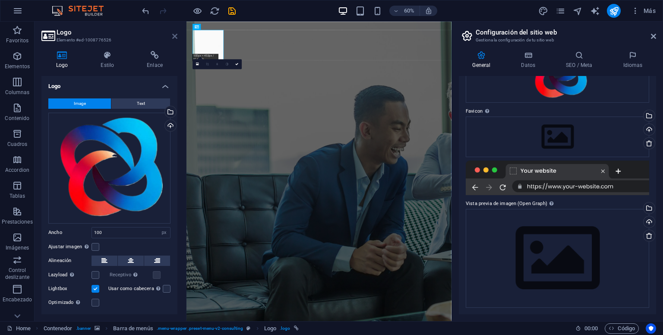
click at [172, 38] on icon at bounding box center [174, 36] width 5 height 7
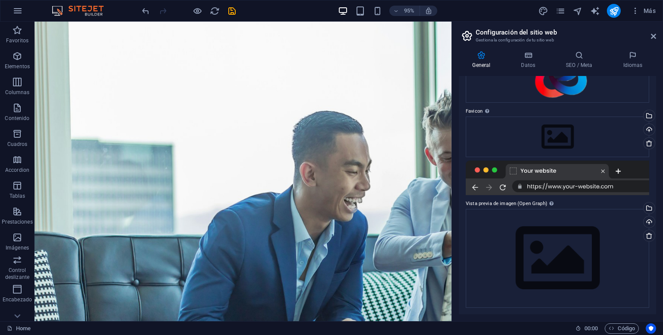
click at [656, 37] on aside "Configuración del sitio web Gestiona la configuración de tu sitio web General D…" at bounding box center [556, 171] width 211 height 299
click at [654, 37] on icon at bounding box center [653, 36] width 5 height 7
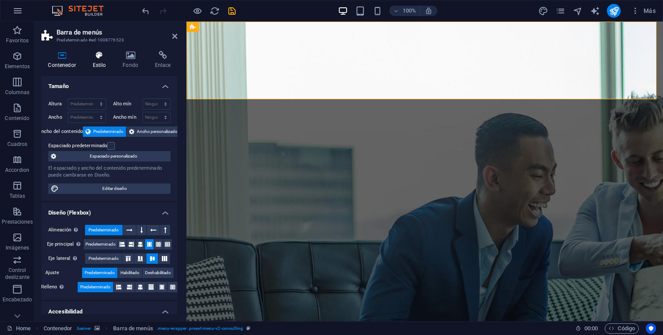
click at [98, 56] on icon at bounding box center [99, 55] width 27 height 9
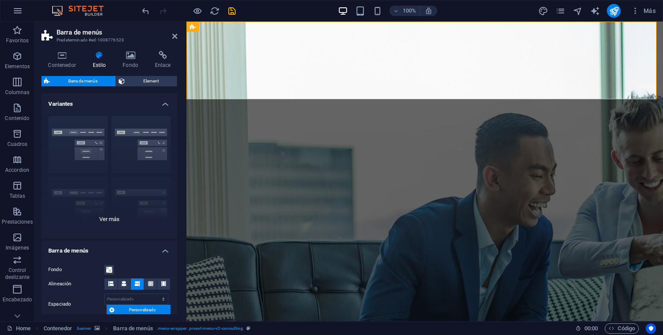
click at [79, 142] on div "Borde Centrado Predeterminado Fijo Loki Desencadenador Ancho XXL" at bounding box center [109, 173] width 136 height 129
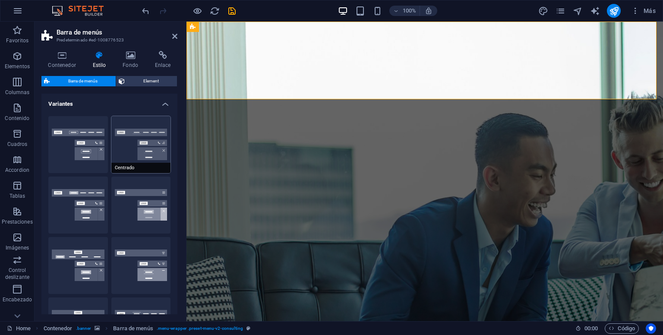
click at [141, 144] on button "Centrado" at bounding box center [141, 144] width 60 height 57
type input "1"
select select "rem"
type input "1"
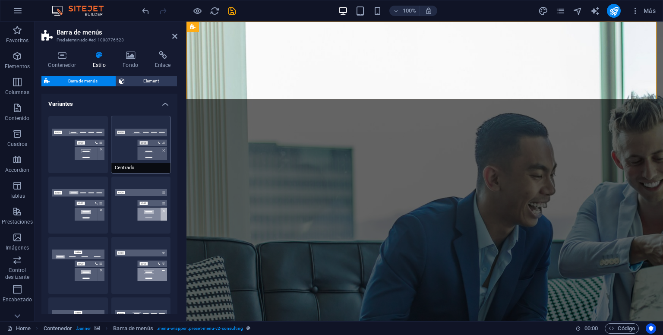
type input "1"
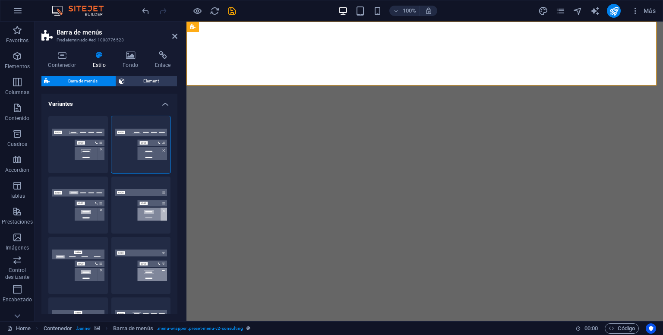
select select "rem"
